Goal: Information Seeking & Learning: Check status

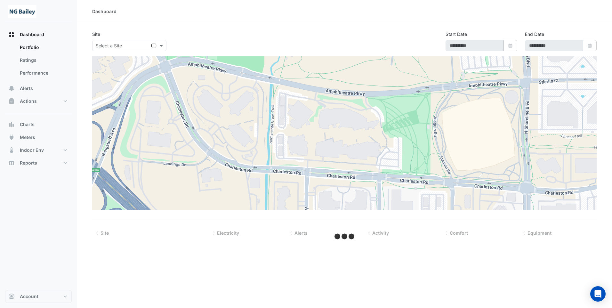
type input "**********"
select select "**"
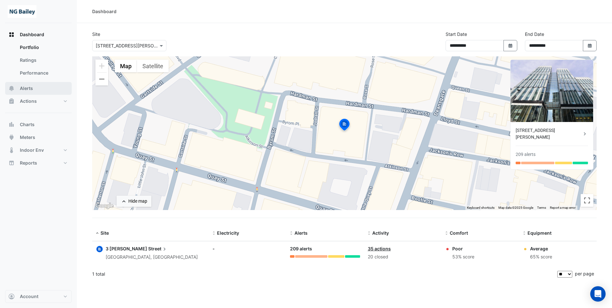
click at [29, 91] on span "Alerts" at bounding box center [26, 88] width 13 height 6
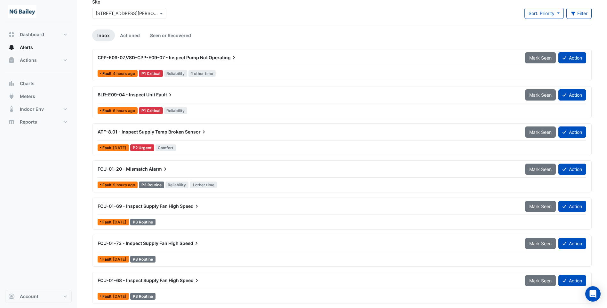
scroll to position [32, 0]
click at [28, 60] on span "Actions" at bounding box center [28, 60] width 17 height 6
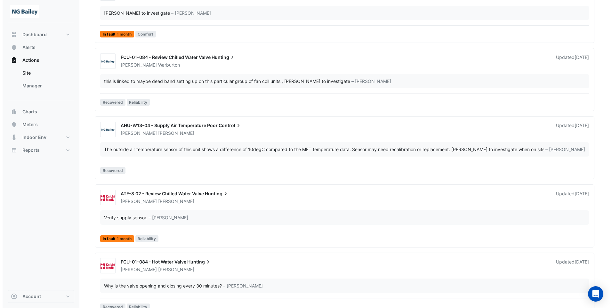
scroll to position [1292, 0]
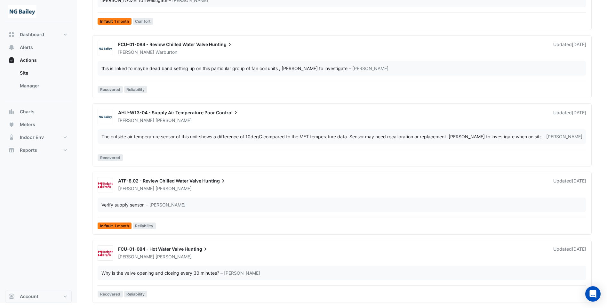
click at [169, 251] on span "FCU-01-084 - Hot Water Valve" at bounding box center [151, 248] width 66 height 5
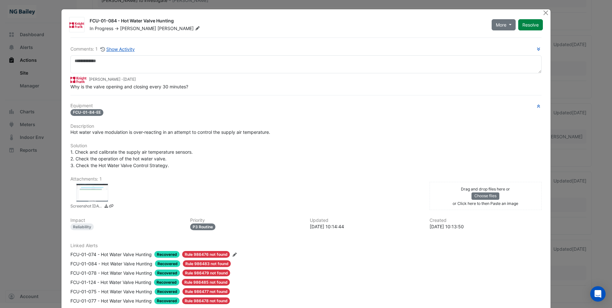
click at [364, 135] on div "Hot water valve modulation is over-reacting in an attempt to control the supply…" at bounding box center [305, 132] width 471 height 7
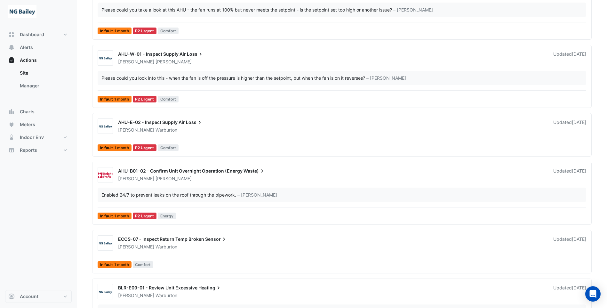
scroll to position [1119, 0]
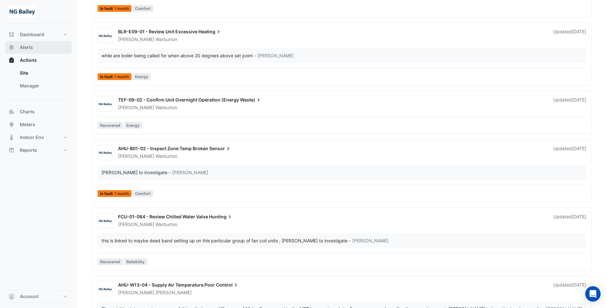
click at [36, 50] on button "Alerts" at bounding box center [38, 47] width 67 height 13
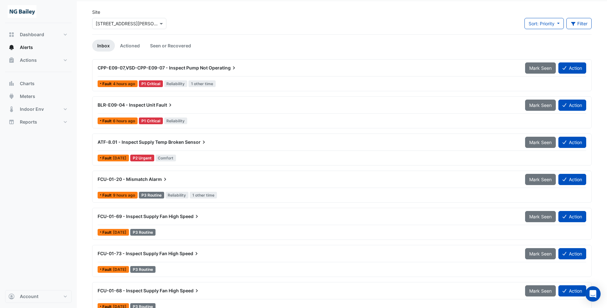
scroll to position [19, 0]
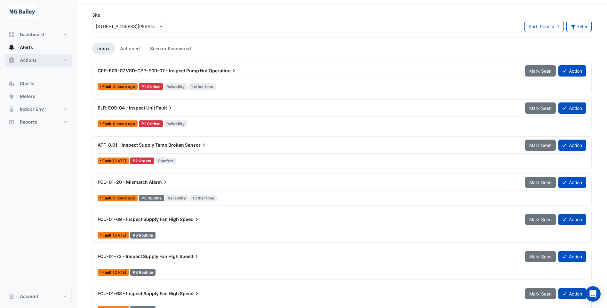
click at [29, 60] on span "Actions" at bounding box center [28, 60] width 17 height 6
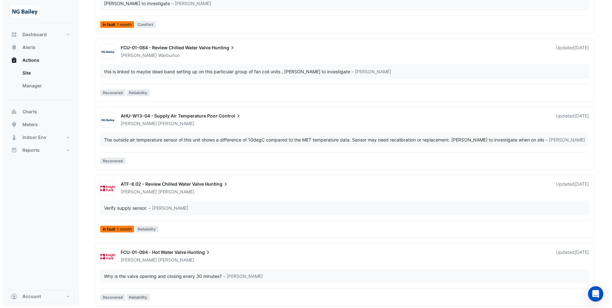
scroll to position [1292, 0]
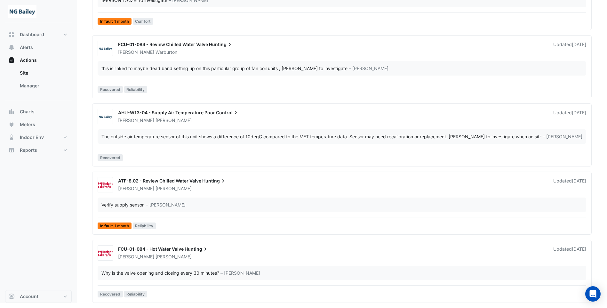
click at [190, 247] on span "Hunting" at bounding box center [197, 249] width 24 height 6
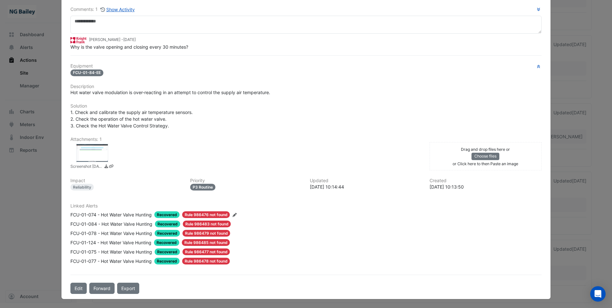
scroll to position [40, 0]
click at [167, 215] on span "Recovered" at bounding box center [166, 214] width 25 height 7
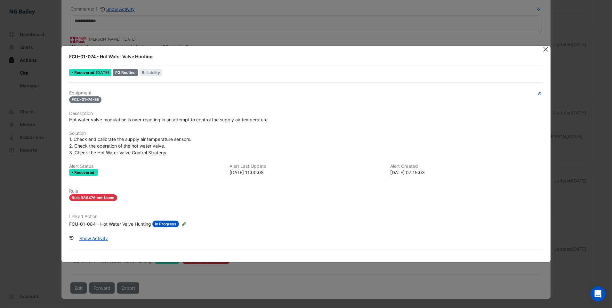
click at [546, 50] on button "Close" at bounding box center [545, 49] width 7 height 7
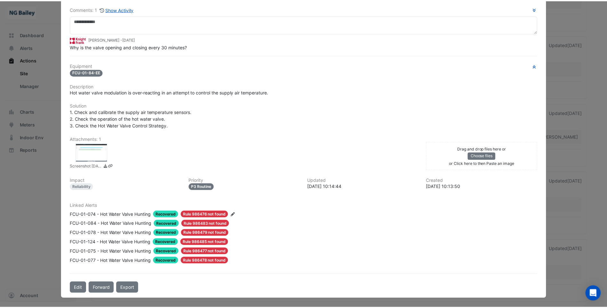
scroll to position [0, 0]
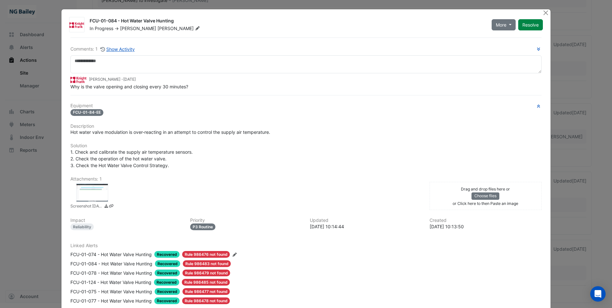
click at [170, 254] on span "Recovered" at bounding box center [166, 254] width 25 height 7
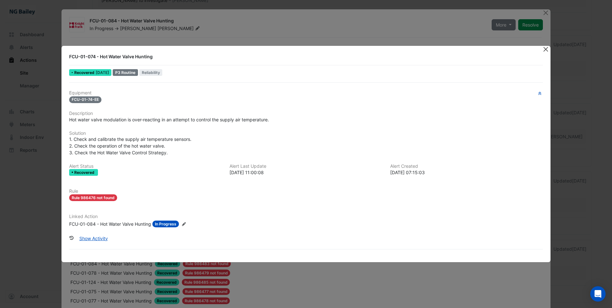
click at [545, 48] on button "Close" at bounding box center [545, 49] width 7 height 7
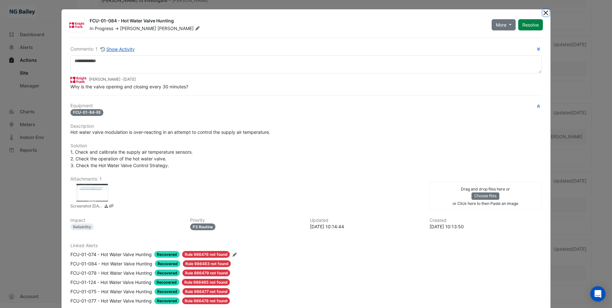
click at [544, 13] on button "Close" at bounding box center [545, 12] width 7 height 7
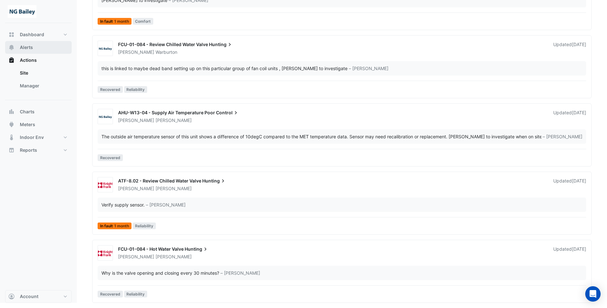
click at [29, 47] on span "Alerts" at bounding box center [26, 47] width 13 height 6
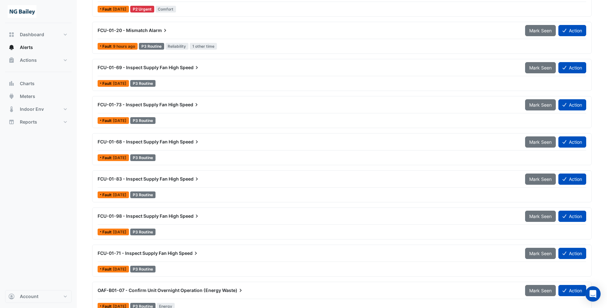
scroll to position [64, 0]
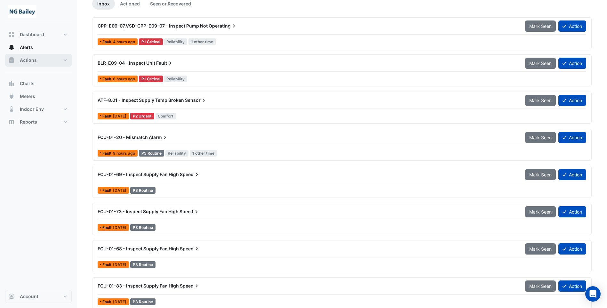
click at [28, 62] on span "Actions" at bounding box center [28, 60] width 17 height 6
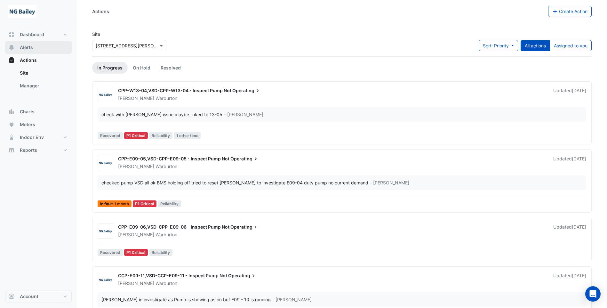
click at [35, 47] on button "Alerts" at bounding box center [38, 47] width 67 height 13
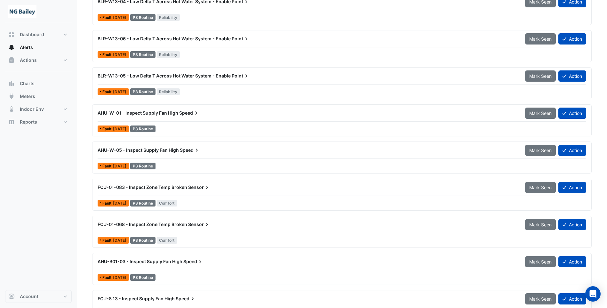
scroll to position [627, 0]
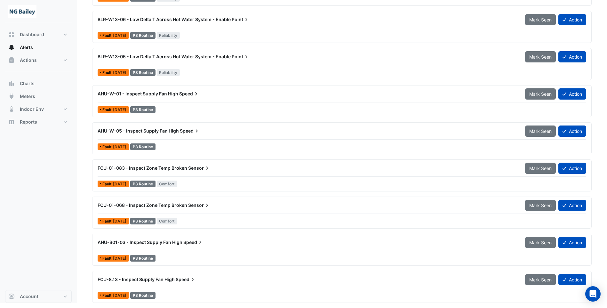
click at [157, 167] on span "FCU-01-083 - Inspect Zone Temp Broken" at bounding box center [143, 167] width 90 height 5
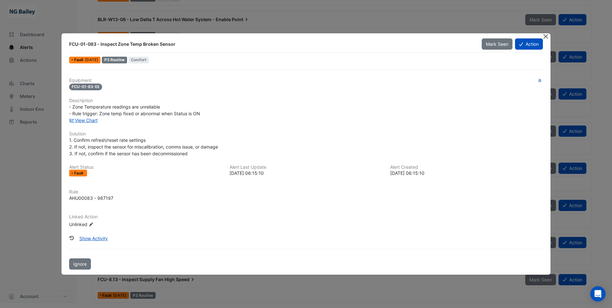
click at [544, 37] on button "Close" at bounding box center [545, 36] width 7 height 7
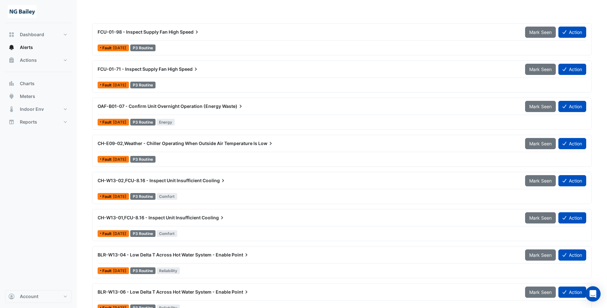
scroll to position [339, 0]
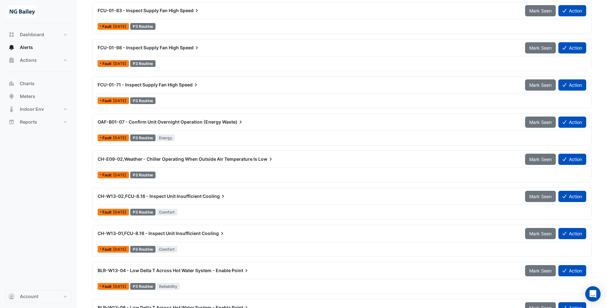
click at [194, 230] on span "CH-W13-01,FCU-8.16 - Inspect Unit Insufficient" at bounding box center [149, 232] width 103 height 5
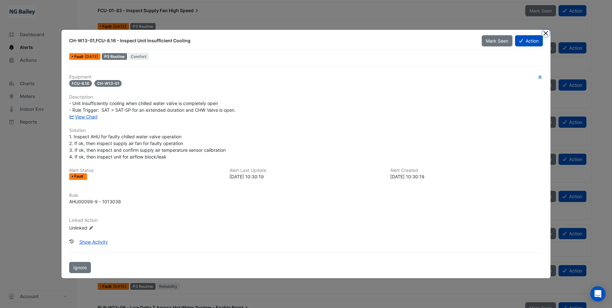
click at [547, 34] on button "Close" at bounding box center [545, 33] width 7 height 7
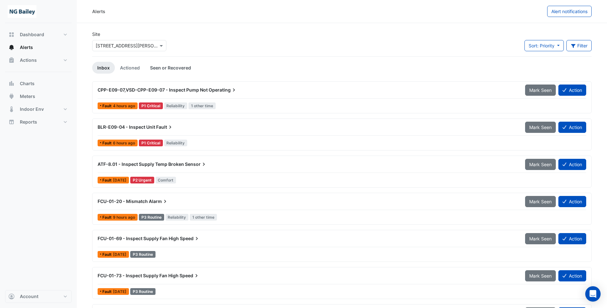
click at [176, 69] on link "Seen or Recovered" at bounding box center [170, 68] width 51 height 12
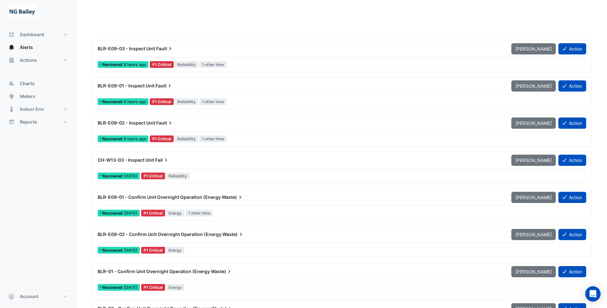
scroll to position [224, 0]
